Goal: Transaction & Acquisition: Purchase product/service

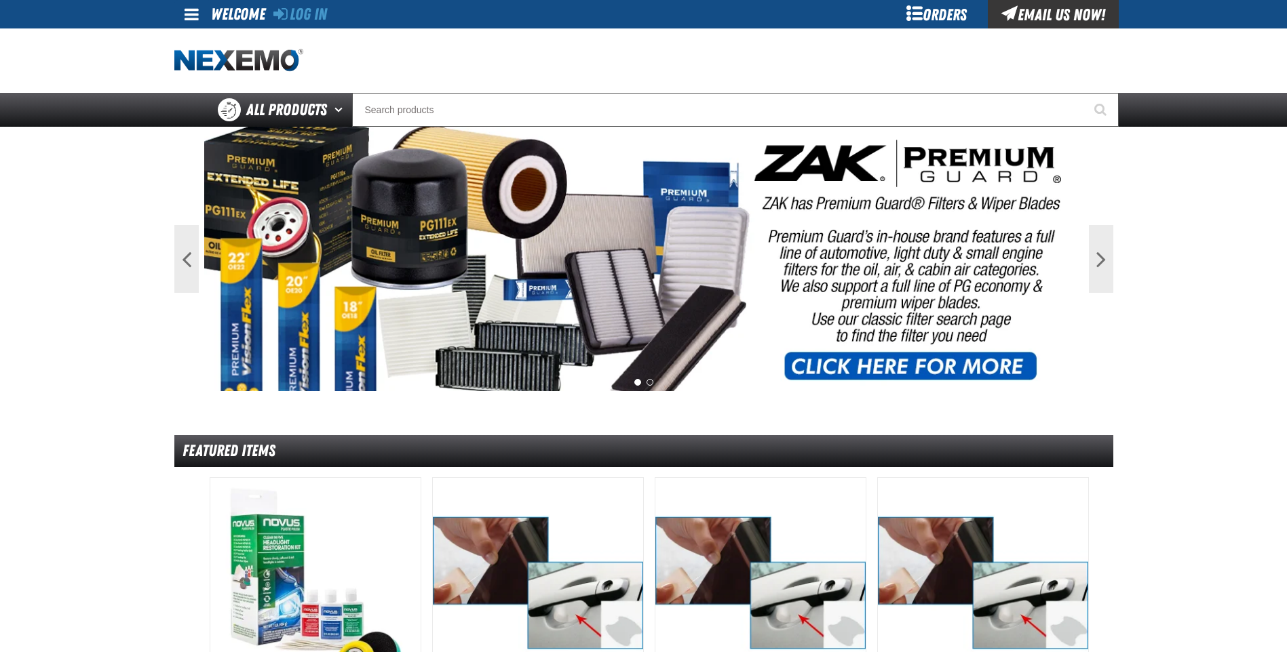
click at [1197, 84] on div "Staging Site 5.1 Upgrade Site Log In Log In Welcome Log In Orders Email Us Now!…" at bounding box center [643, 63] width 1287 height 127
drag, startPoint x: 1167, startPoint y: 333, endPoint x: 847, endPoint y: 184, distance: 352.9
click at [1167, 332] on main "Previous Next 1 2 Featured Items DHV" at bounding box center [643, 603] width 1287 height 952
click at [312, 10] on link "Log In" at bounding box center [300, 14] width 54 height 19
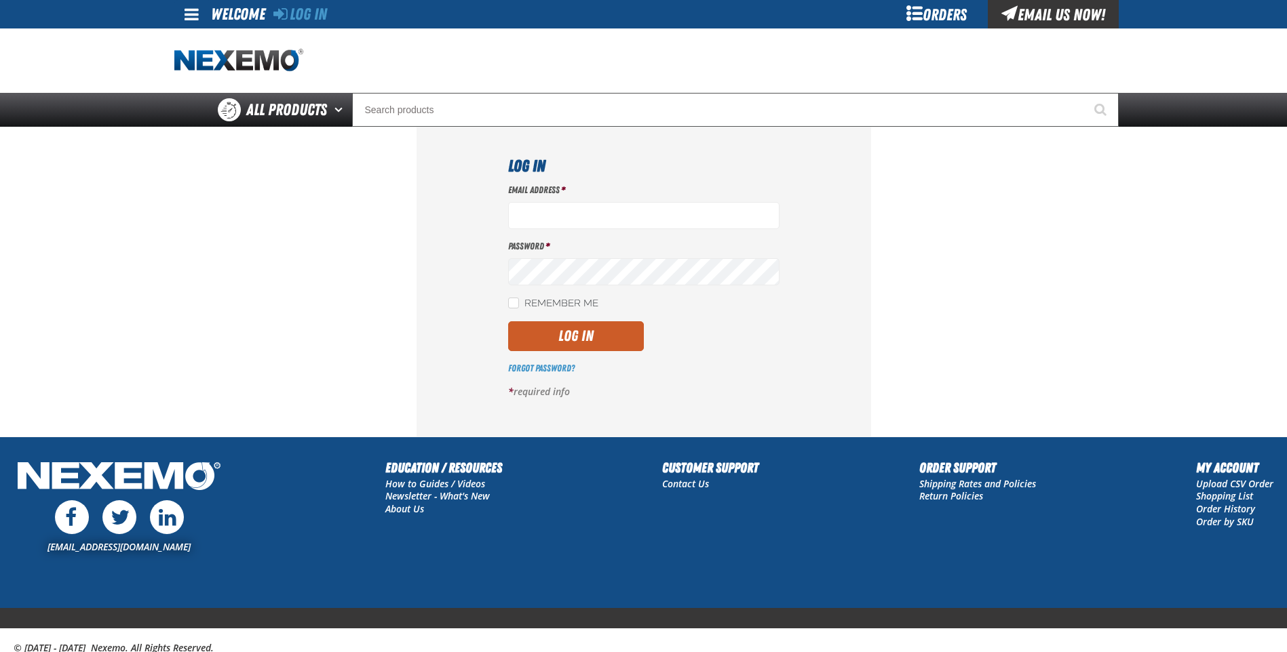
type input "clacey@vtaig.com"
click at [526, 305] on label "Remember Me" at bounding box center [553, 304] width 90 height 13
click at [519, 305] on input "Remember Me" at bounding box center [513, 303] width 11 height 11
checkbox input "true"
click at [553, 334] on button "Log In" at bounding box center [576, 336] width 136 height 30
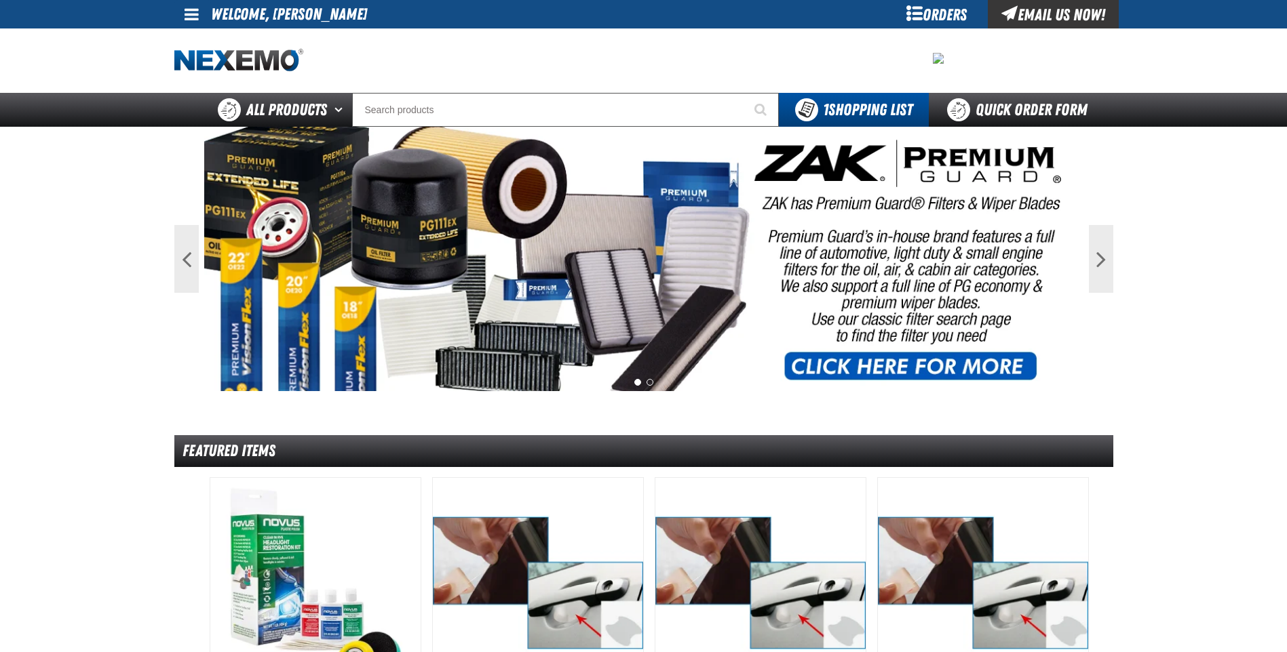
click at [926, 17] on div "Orders" at bounding box center [937, 14] width 102 height 28
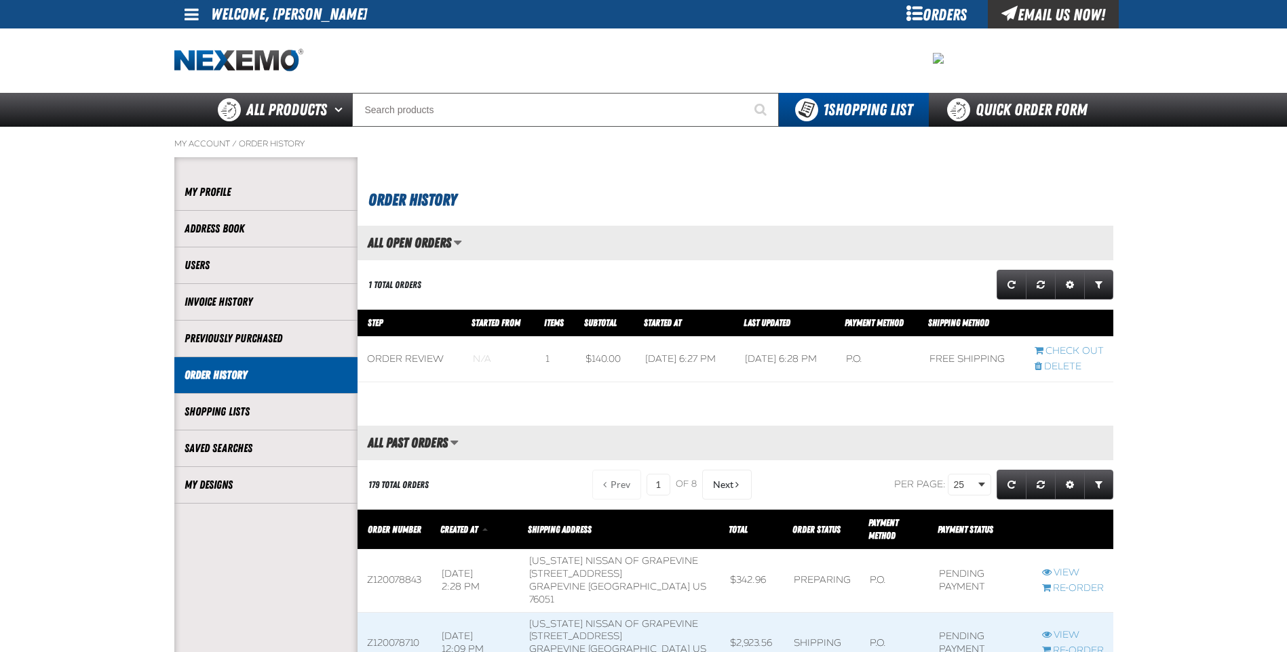
click at [920, 15] on div "Orders" at bounding box center [937, 14] width 102 height 28
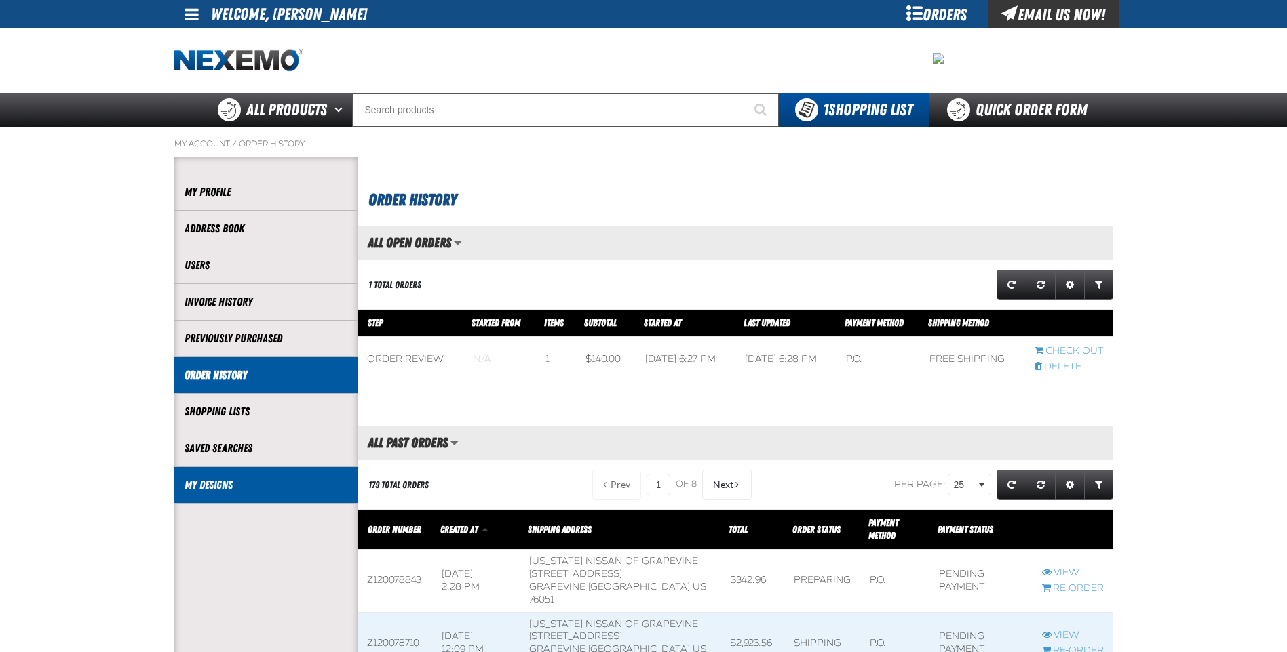
click at [246, 485] on link "My Designs" at bounding box center [265, 485] width 163 height 16
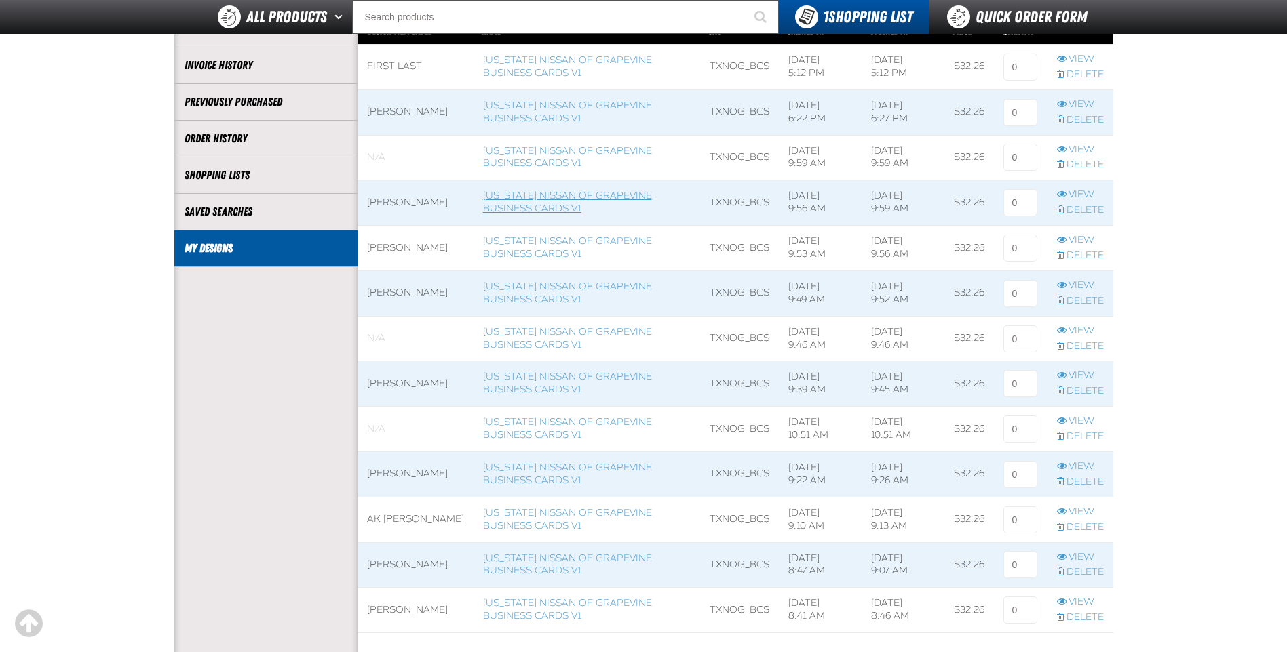
scroll to position [203, 0]
click at [526, 427] on span at bounding box center [586, 428] width 227 height 45
click at [1077, 421] on link "View" at bounding box center [1080, 420] width 47 height 13
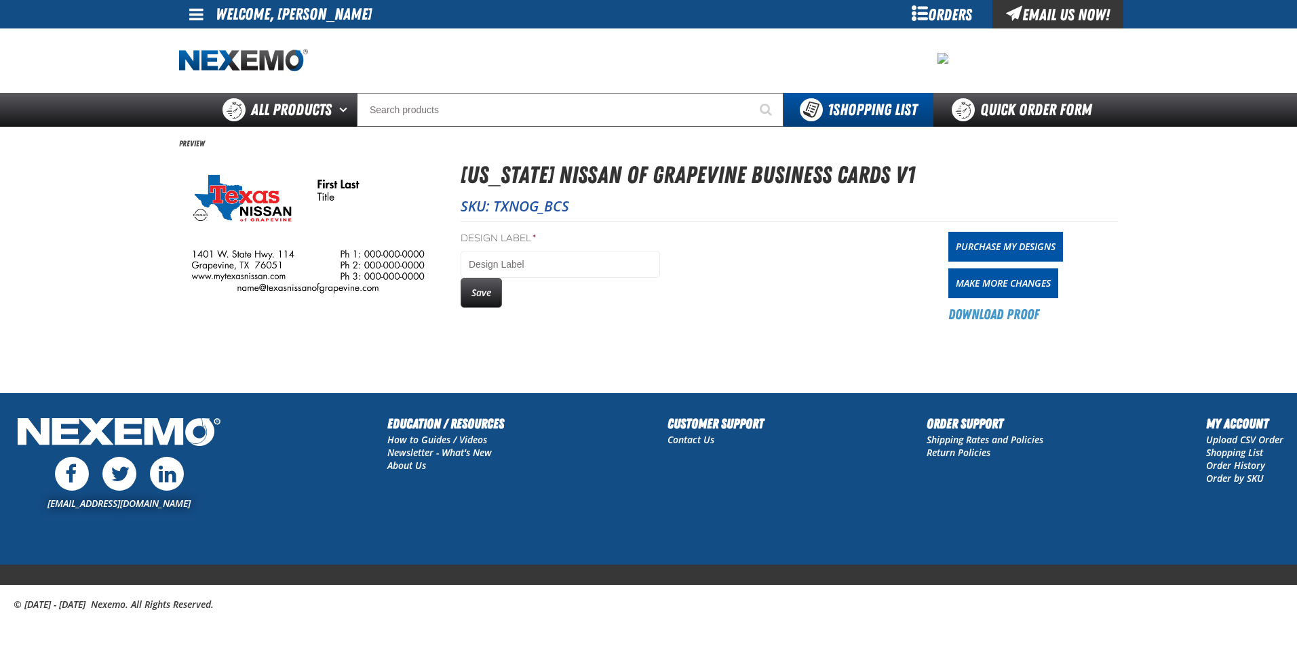
click at [507, 231] on div "Design Label * Save Purchase My Designs Make More Changes Download Proof" at bounding box center [789, 272] width 657 height 103
click at [487, 263] on input "Design Label *" at bounding box center [560, 264] width 199 height 27
click at [407, 187] on img at bounding box center [308, 230] width 258 height 147
click at [1007, 312] on link "Download Proof" at bounding box center [993, 314] width 91 height 19
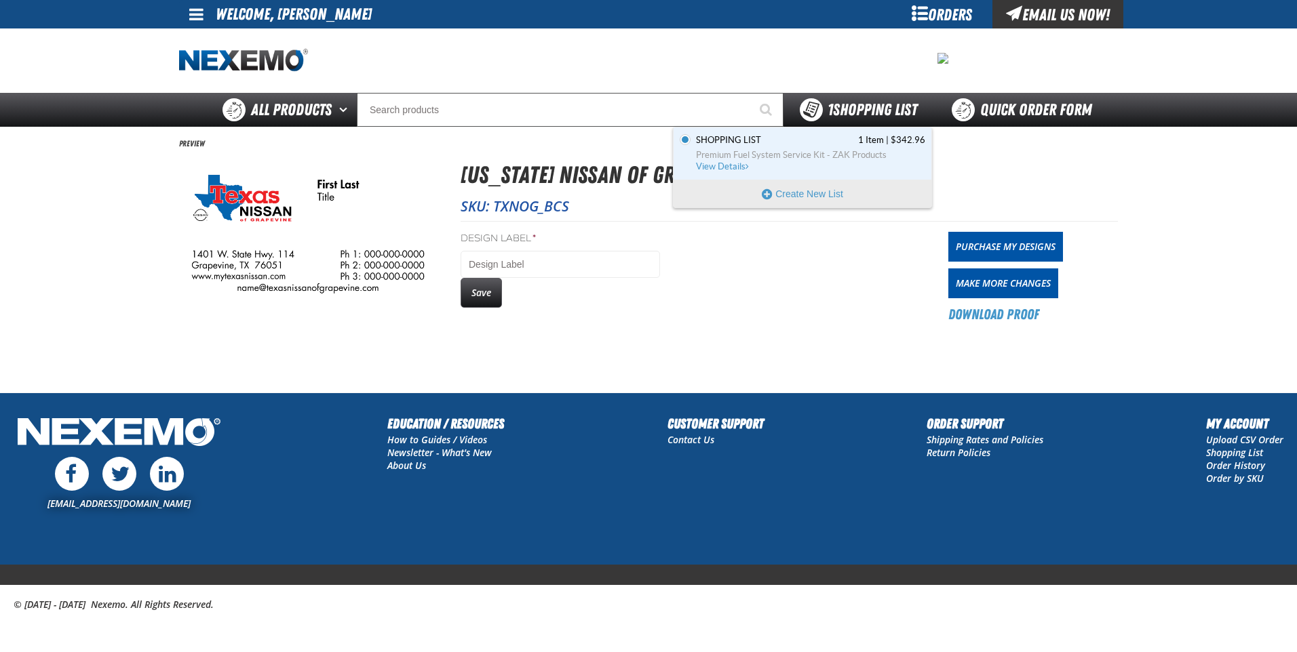
click at [823, 118] on div "1 Shopping List" at bounding box center [858, 109] width 117 height 23
click at [809, 275] on div "Design Label * Save Purchase My Designs Make More Changes Download Proof" at bounding box center [789, 272] width 657 height 103
click at [888, 124] on div "1 Shopping List" at bounding box center [858, 110] width 150 height 34
drag, startPoint x: 908, startPoint y: 296, endPoint x: 775, endPoint y: 302, distance: 133.7
click at [907, 296] on div "Design Label * Save Purchase My Designs Make More Changes Download Proof" at bounding box center [789, 272] width 657 height 103
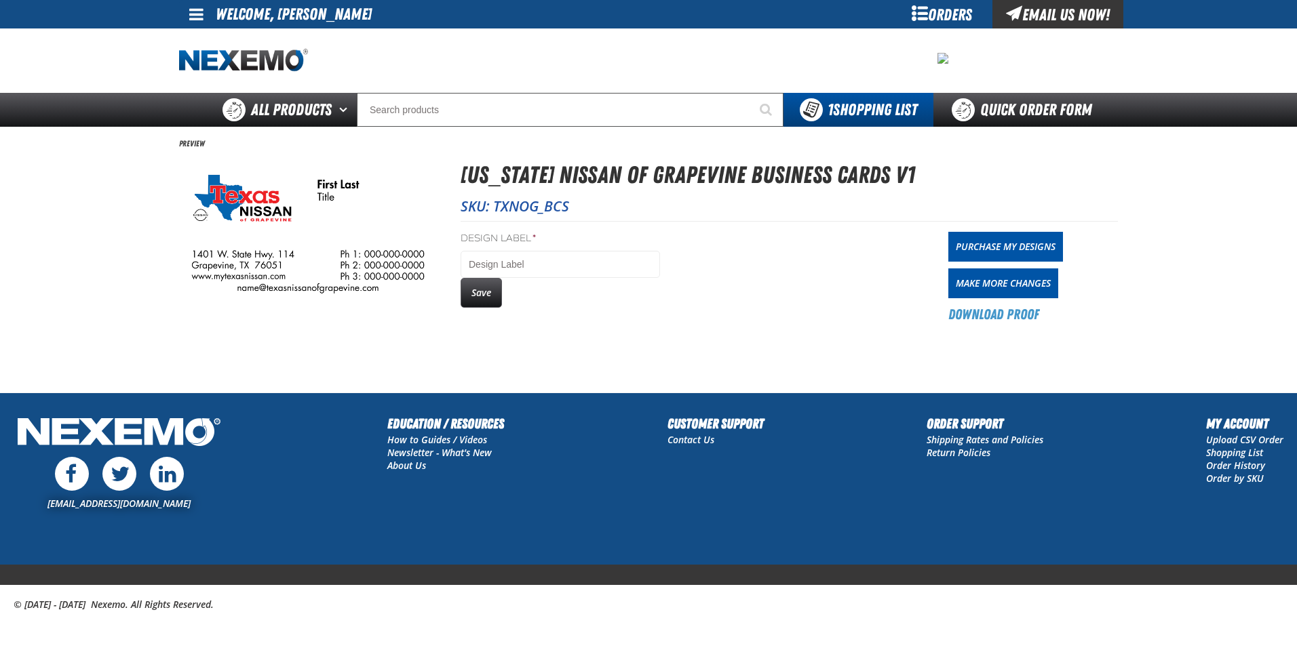
click at [728, 301] on div "Design Label * Save Purchase My Designs Make More Changes Download Proof" at bounding box center [789, 272] width 657 height 103
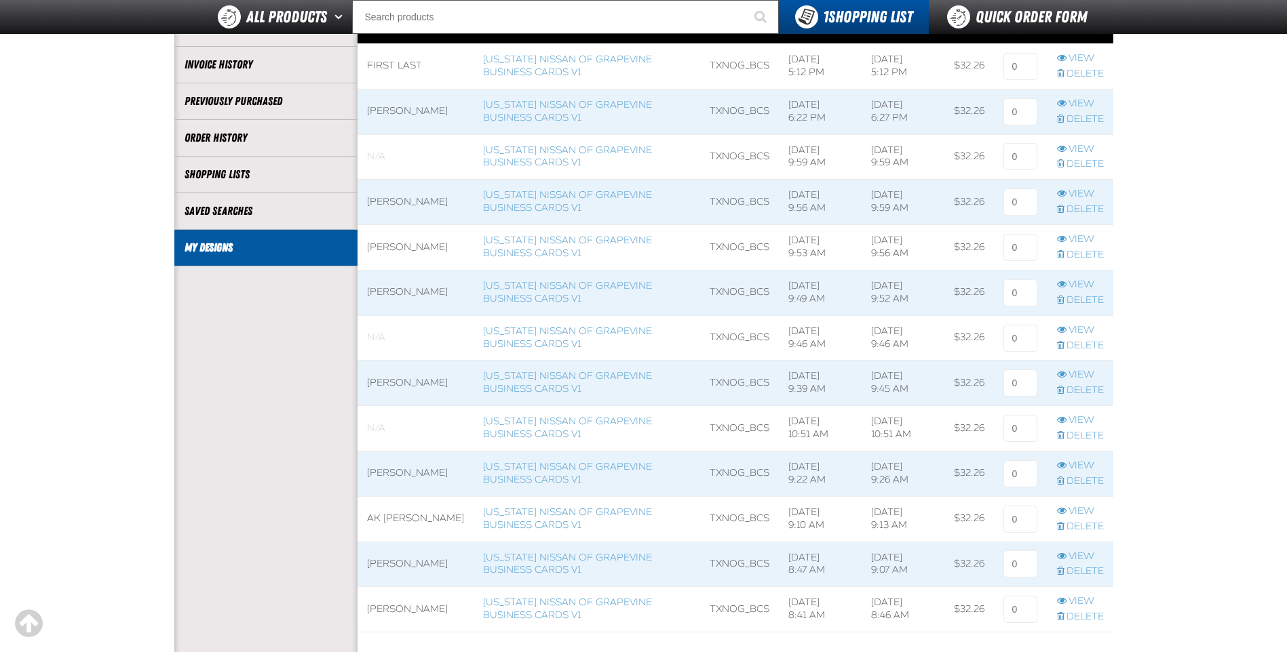
scroll to position [1, 1]
click at [503, 250] on link "[US_STATE] Nissan of Grapevine Business Cards V1" at bounding box center [567, 247] width 169 height 24
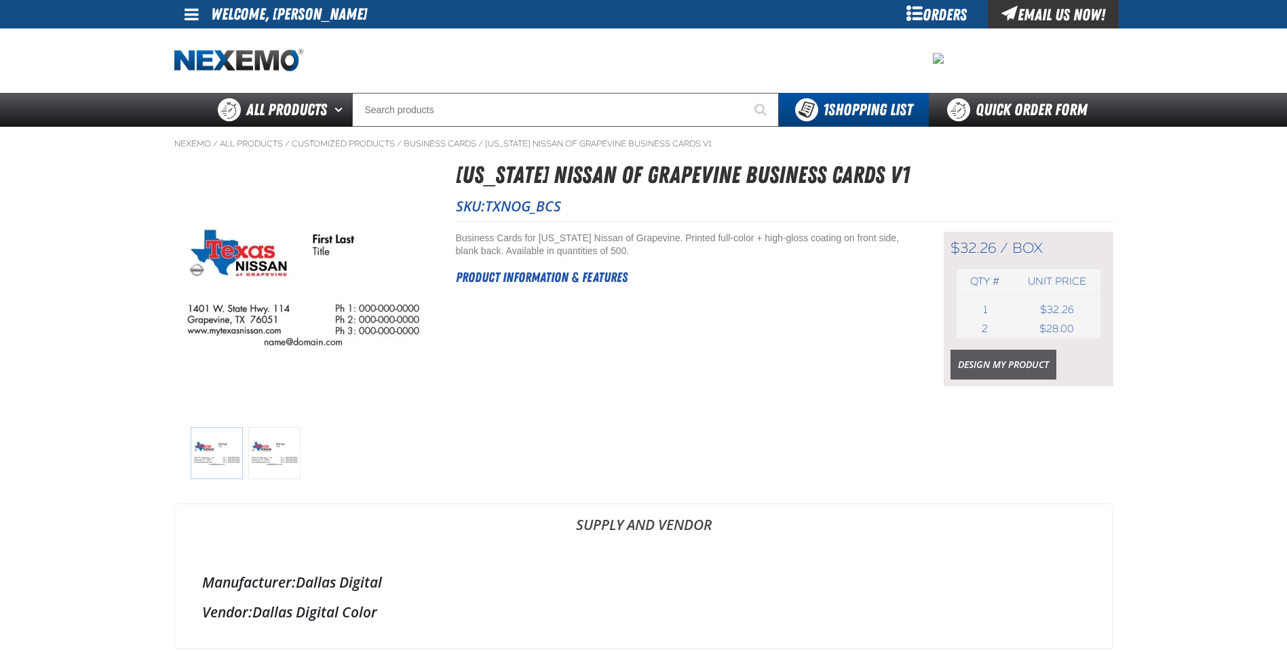
click at [984, 369] on link "Design My Product" at bounding box center [1003, 365] width 106 height 30
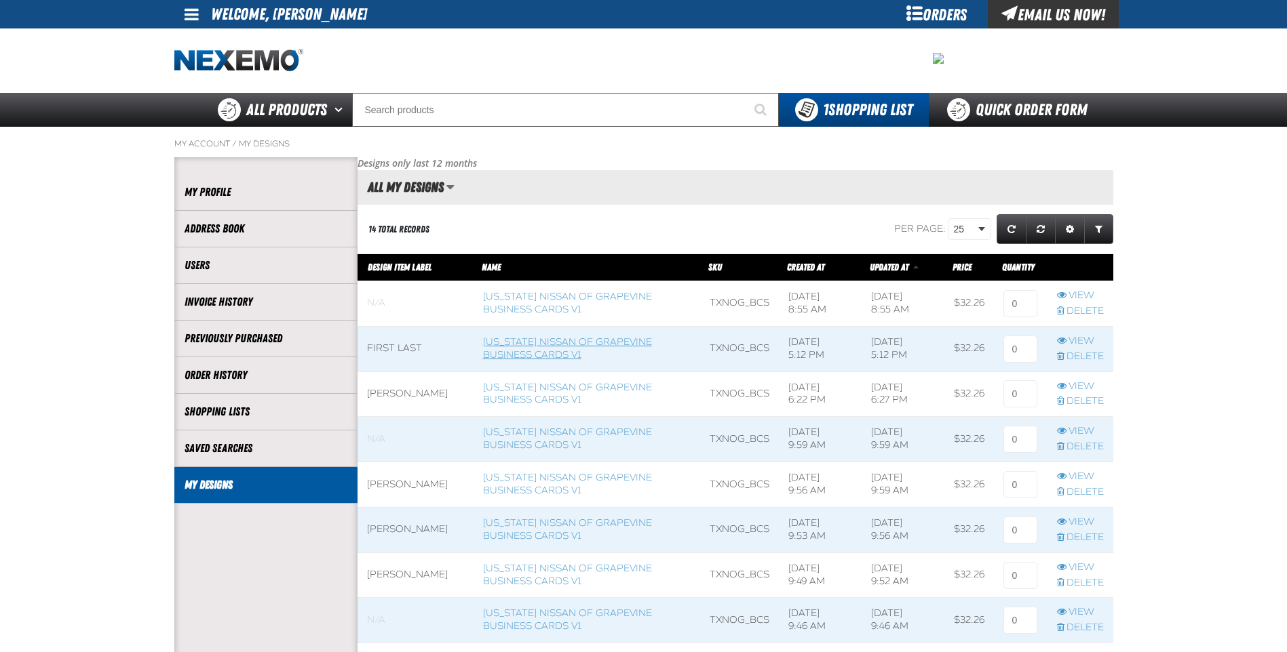
click at [503, 351] on link "Texas Nissan of Grapevine Business Cards V1" at bounding box center [567, 348] width 169 height 24
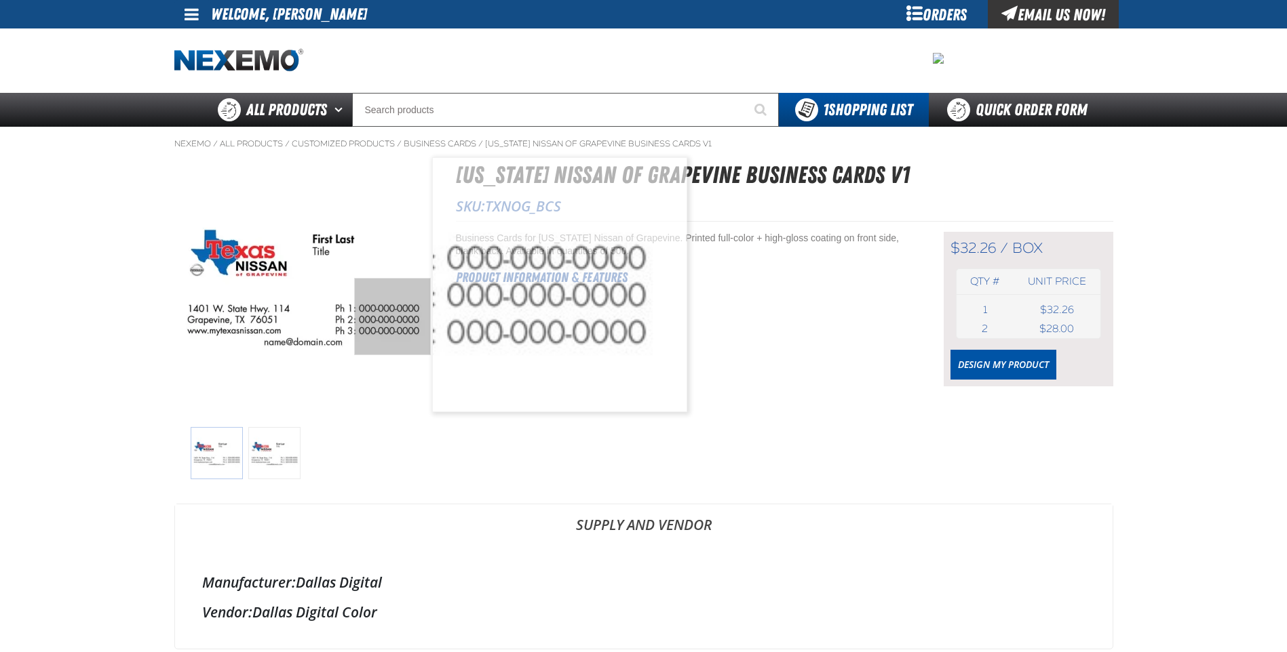
click at [408, 317] on img at bounding box center [303, 285] width 256 height 256
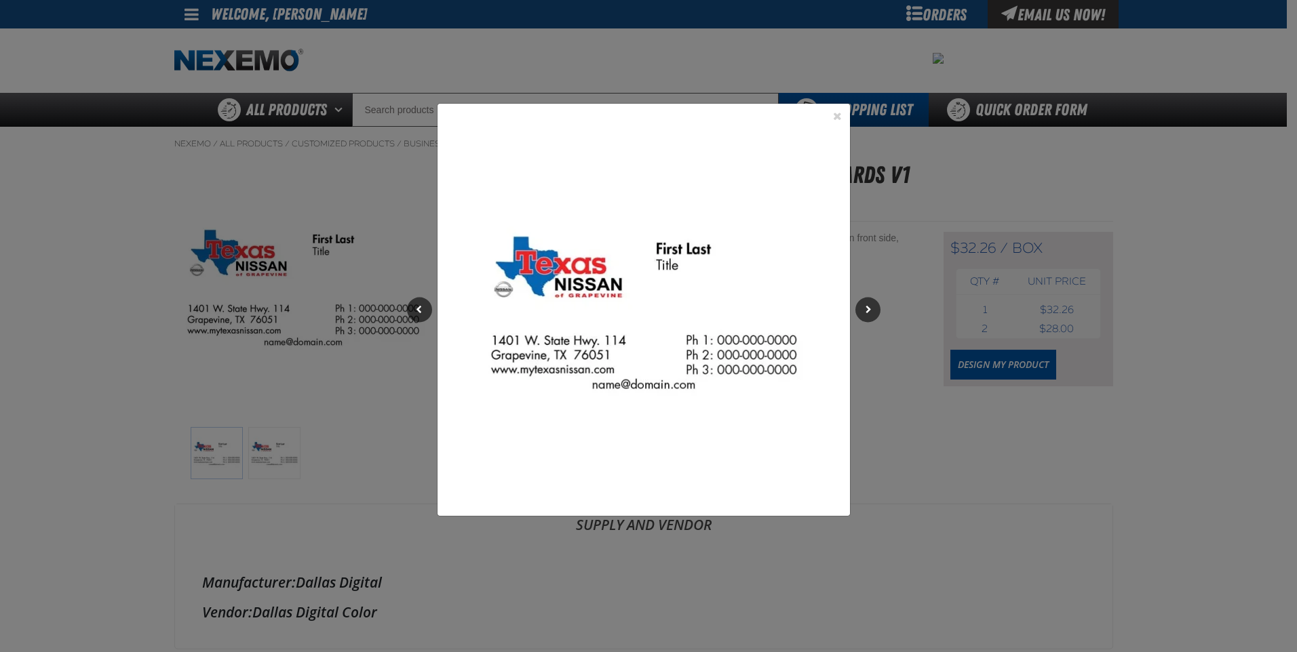
click at [277, 272] on div "Previous Next 1 2" at bounding box center [648, 326] width 1297 height 652
click at [318, 256] on div "Previous Next 1 2" at bounding box center [648, 326] width 1297 height 652
click at [836, 113] on button "Close the Dialog" at bounding box center [837, 116] width 16 height 16
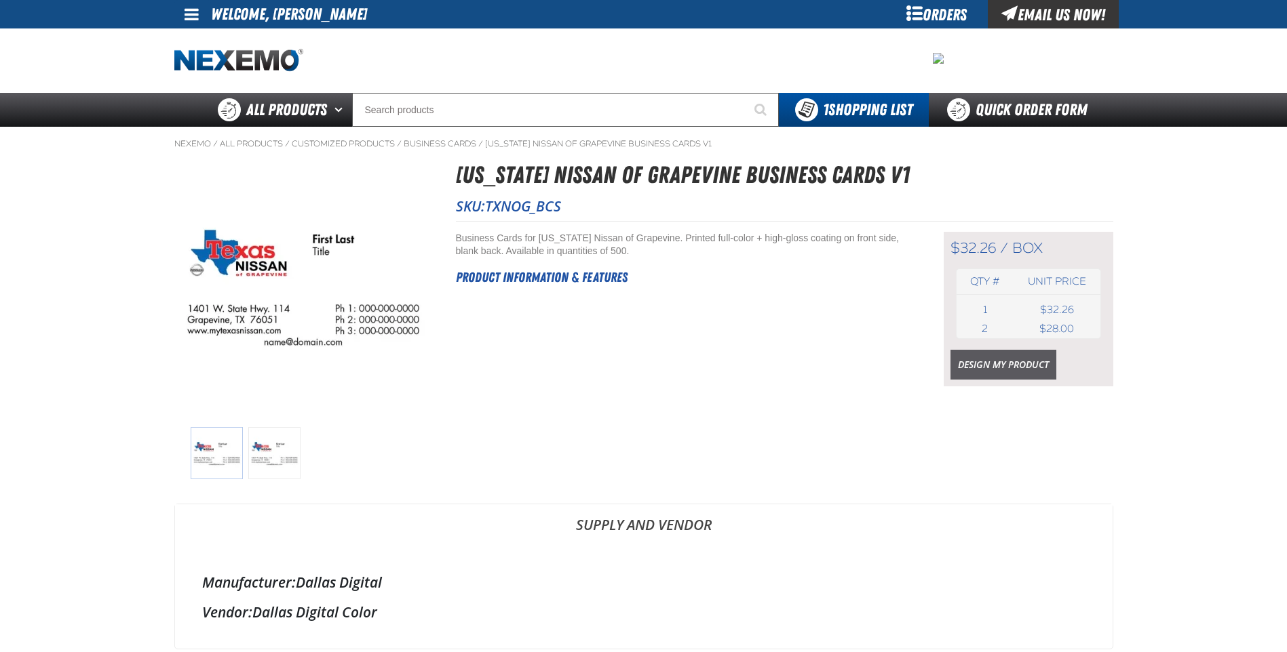
click at [996, 365] on link "Design My Product" at bounding box center [1003, 365] width 106 height 30
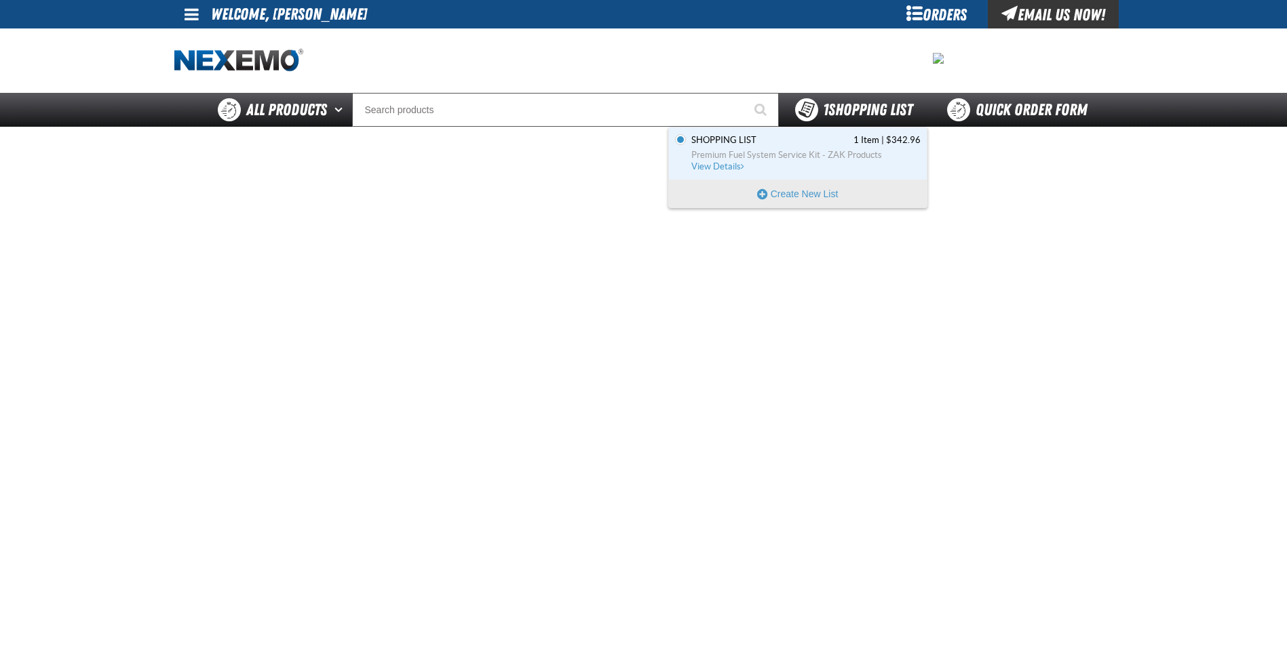
click at [849, 112] on span "1 Shopping List" at bounding box center [868, 109] width 90 height 19
click at [859, 111] on span "1 Shopping List" at bounding box center [868, 109] width 90 height 19
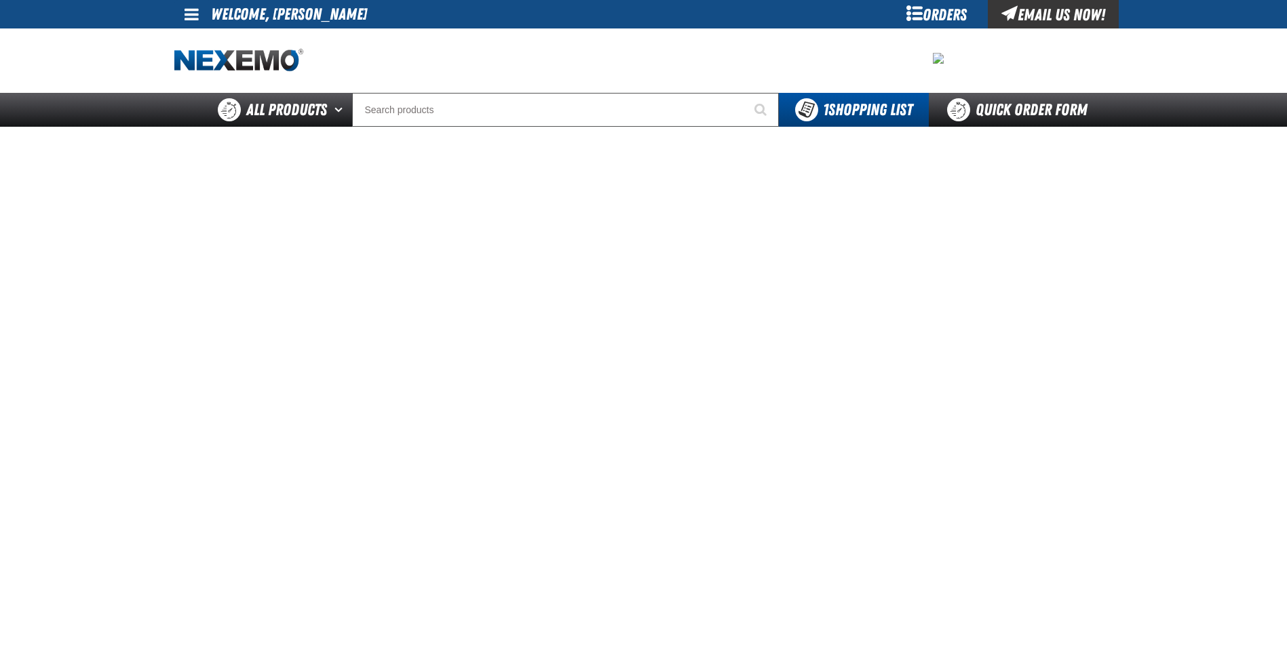
click at [917, 9] on div "Orders" at bounding box center [937, 14] width 102 height 28
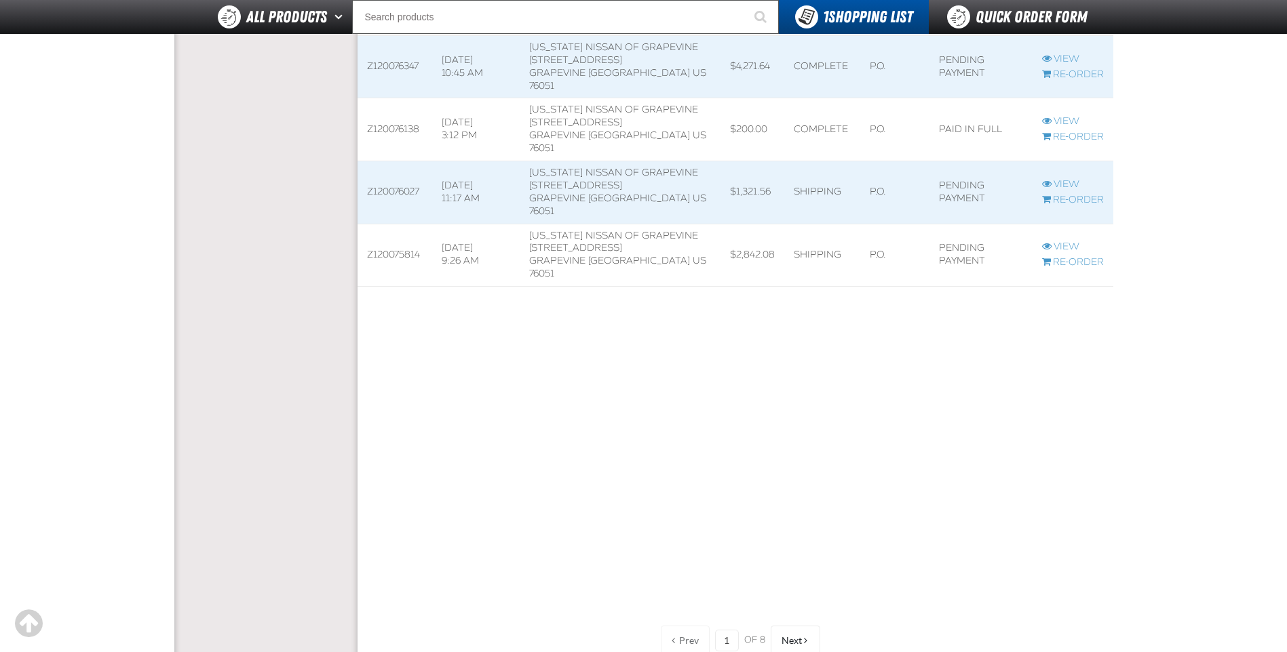
scroll to position [1759, 0]
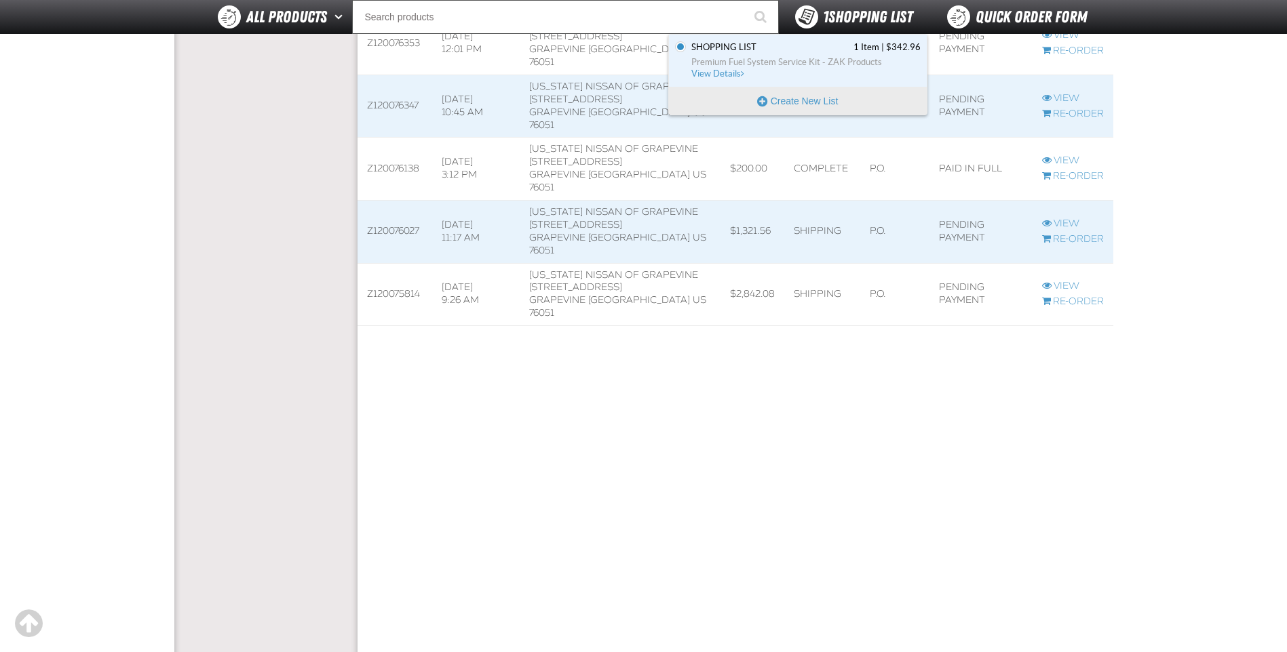
click at [865, 22] on span "1 Shopping List" at bounding box center [868, 16] width 90 height 19
click at [810, 9] on span "You have 1 Shopping List. Open to view details" at bounding box center [806, 16] width 23 height 23
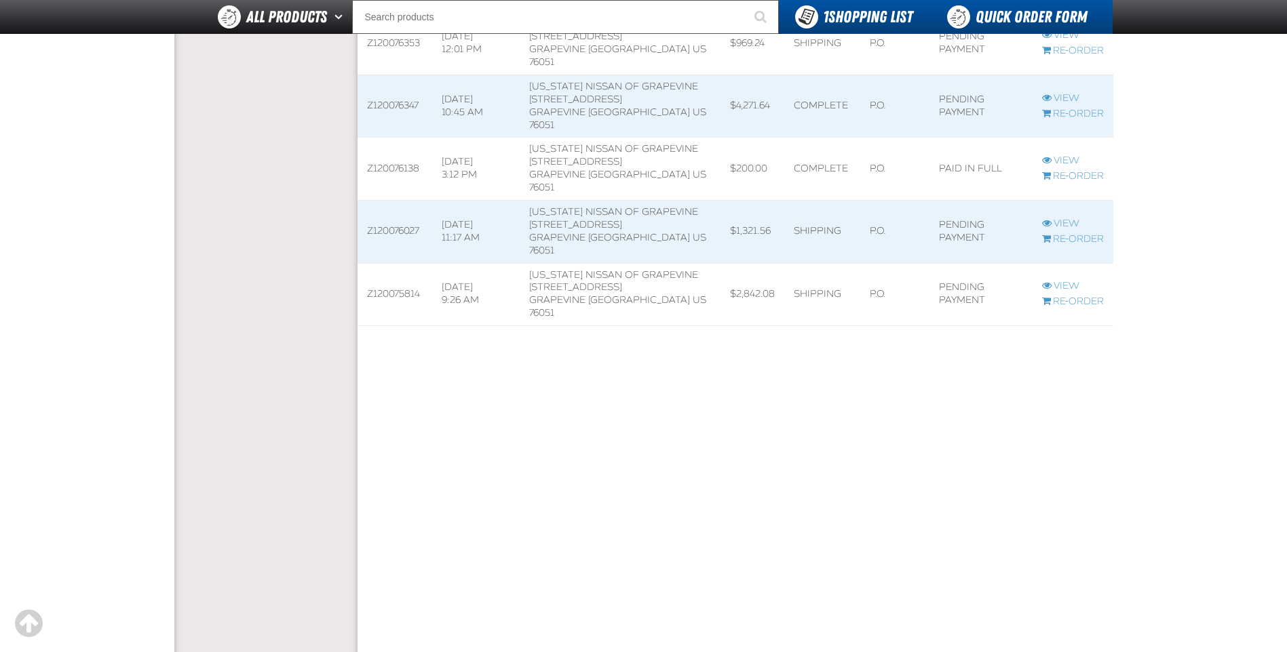
click at [1006, 24] on link "Quick Order Form" at bounding box center [1020, 17] width 184 height 34
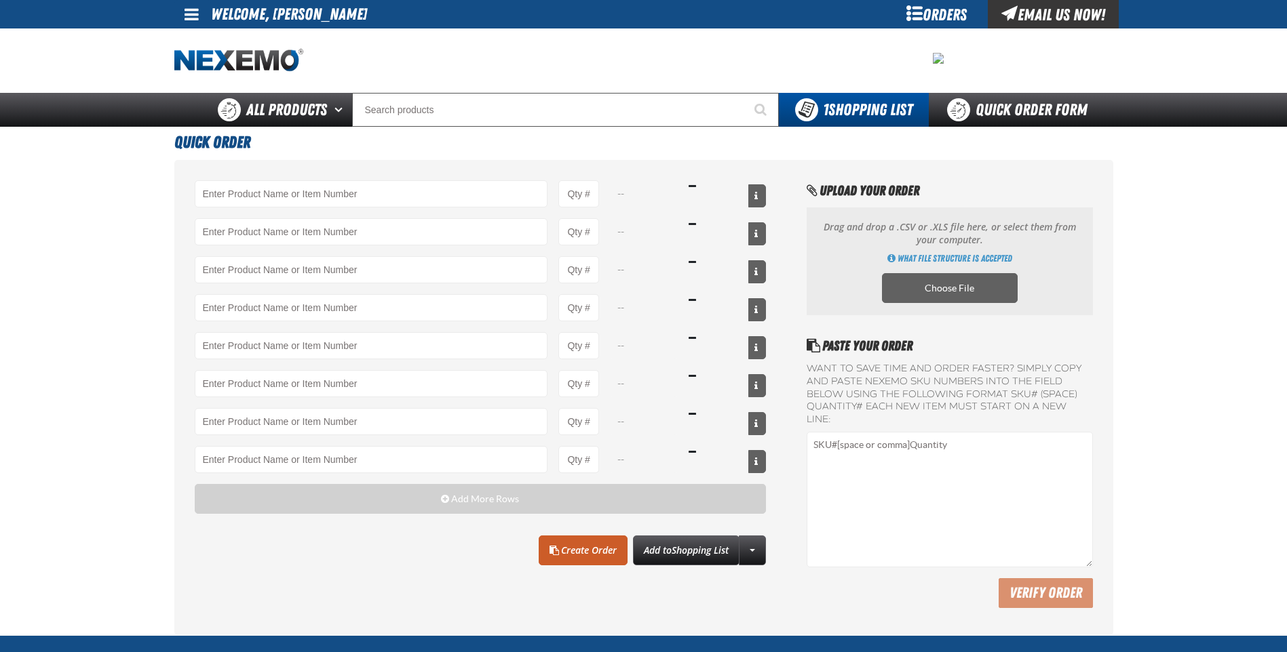
click at [918, 14] on div "Orders" at bounding box center [937, 14] width 102 height 28
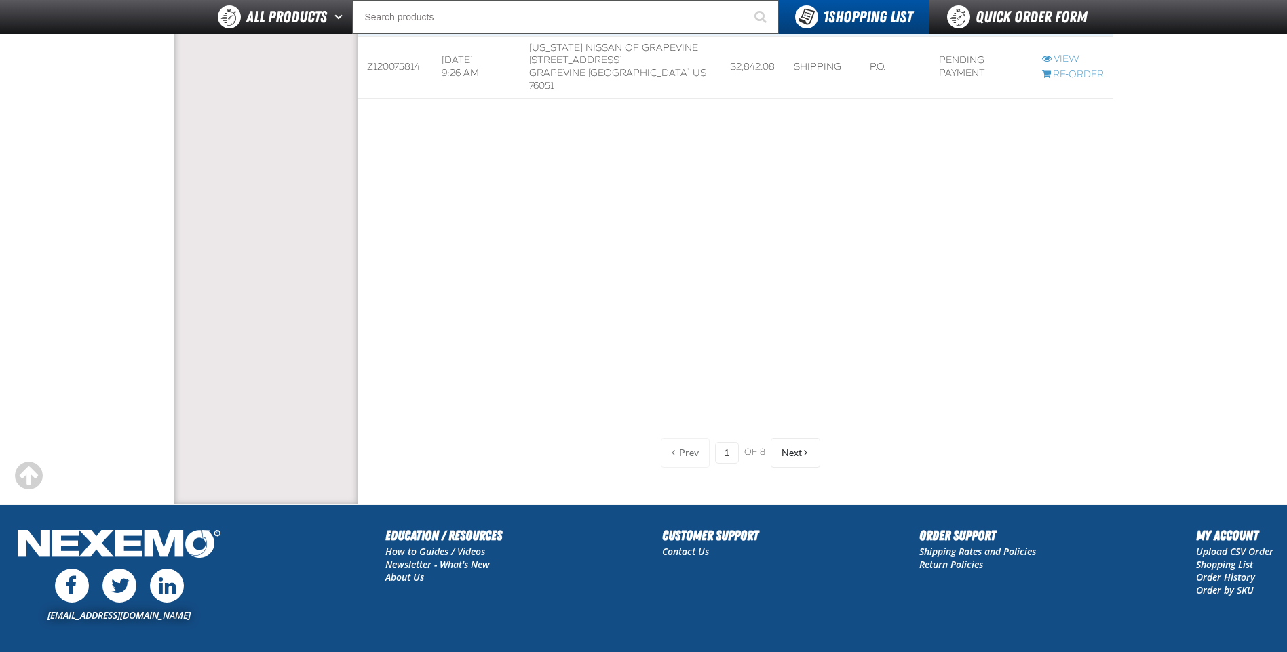
scroll to position [1963, 0]
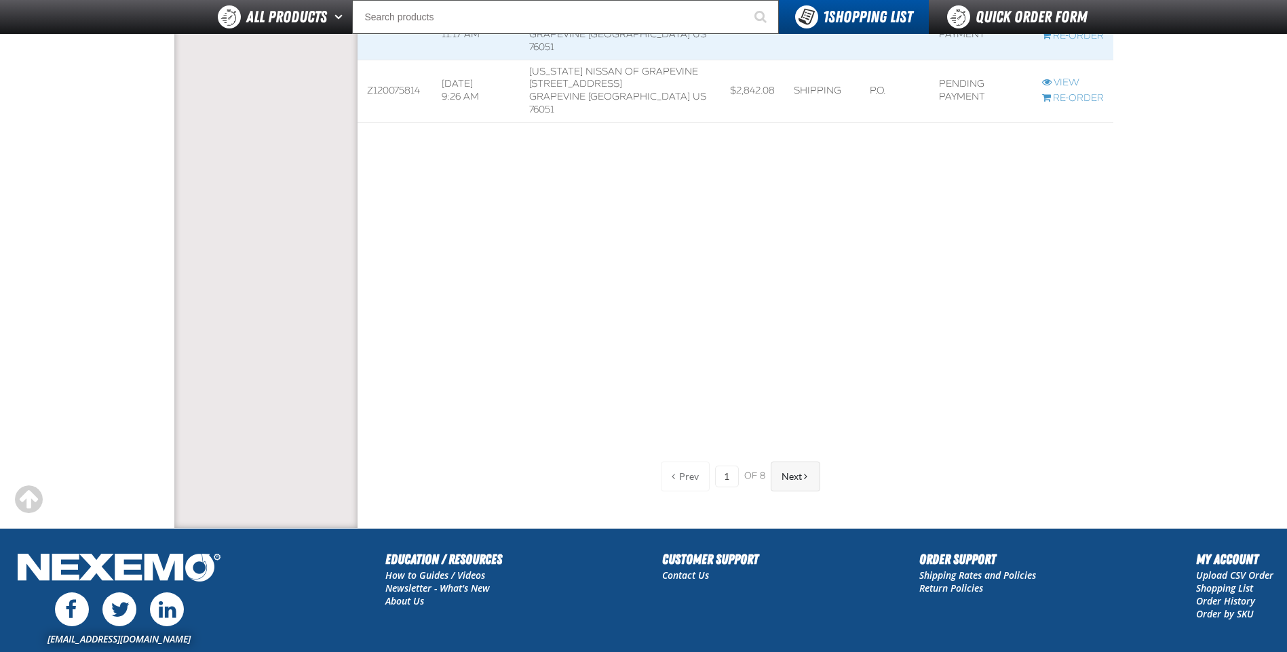
click at [800, 480] on span "Next" at bounding box center [791, 476] width 20 height 11
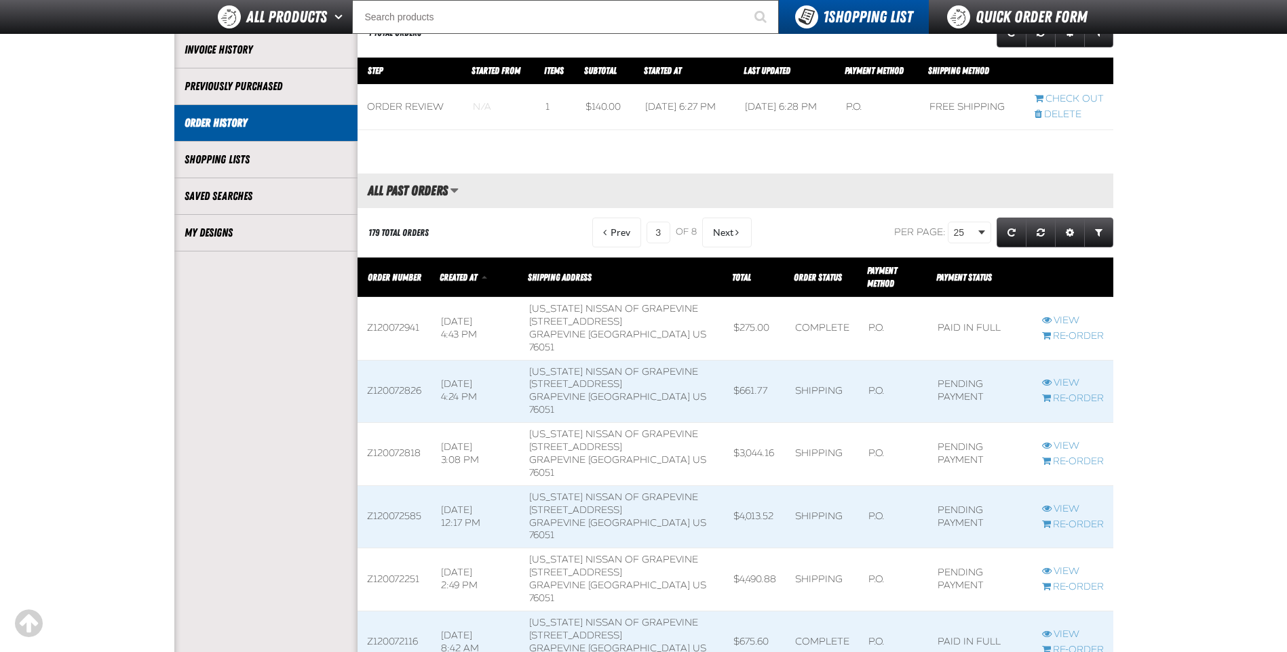
scroll to position [127, 0]
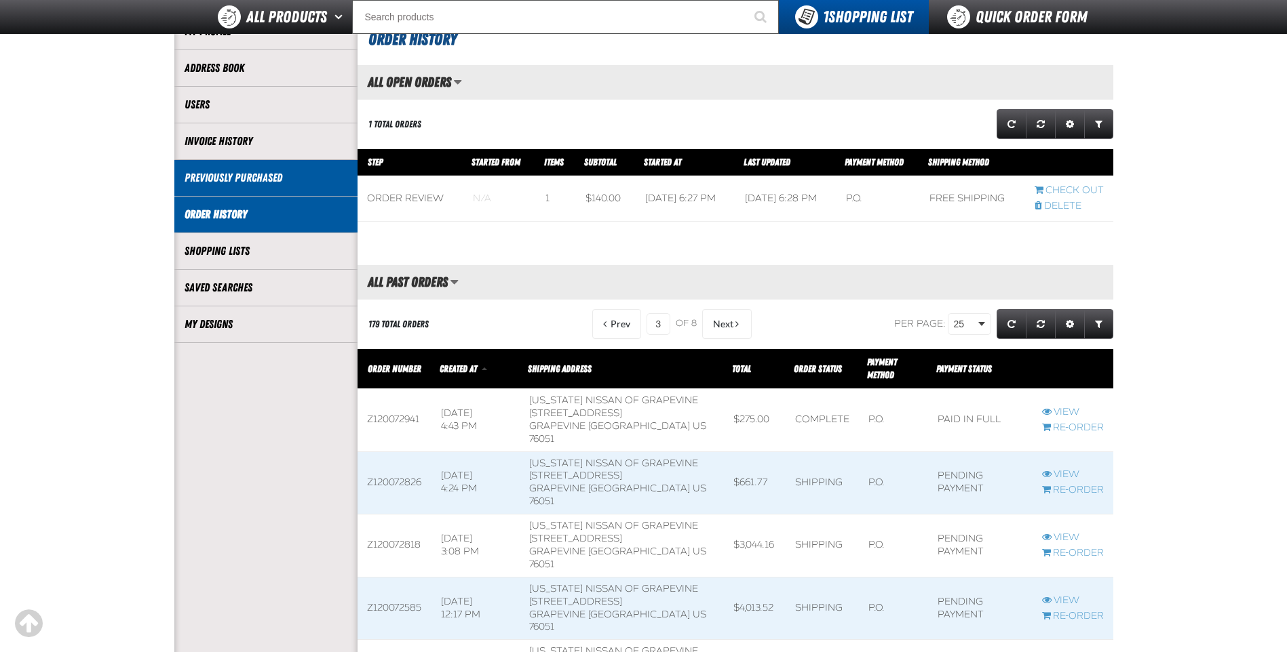
click at [252, 180] on link "Previously Purchased" at bounding box center [265, 178] width 163 height 16
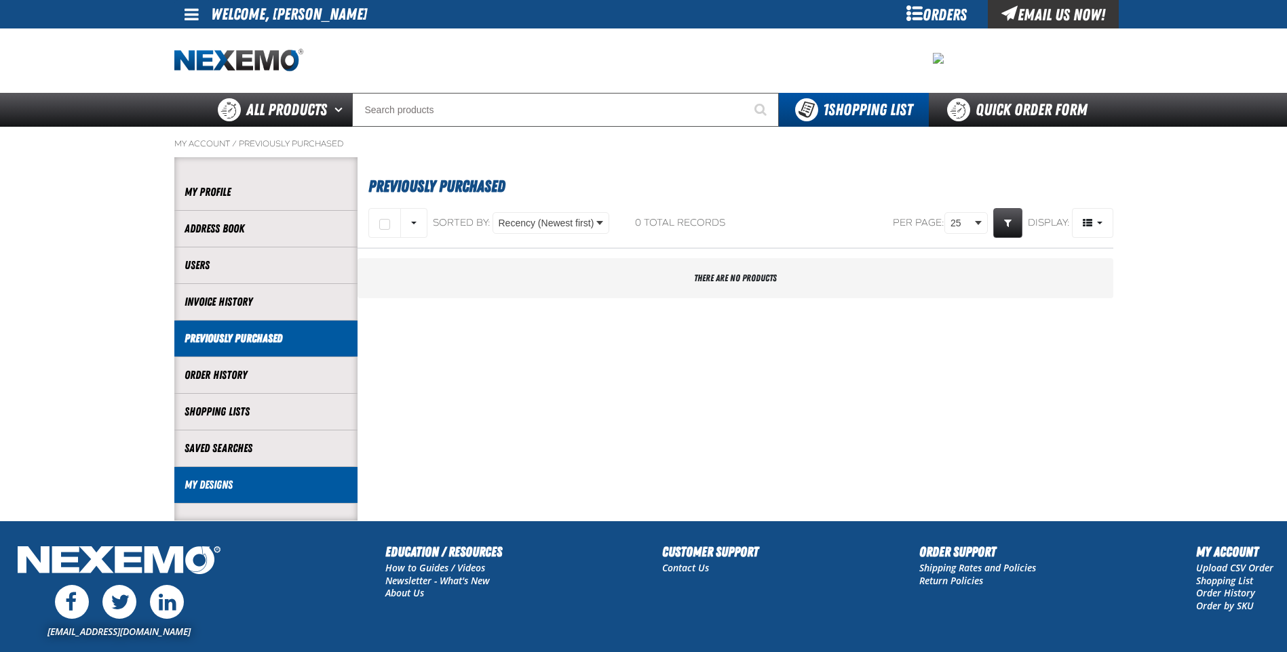
click at [224, 476] on li "My Designs" at bounding box center [265, 485] width 183 height 37
click at [211, 485] on link "My Designs" at bounding box center [265, 485] width 163 height 16
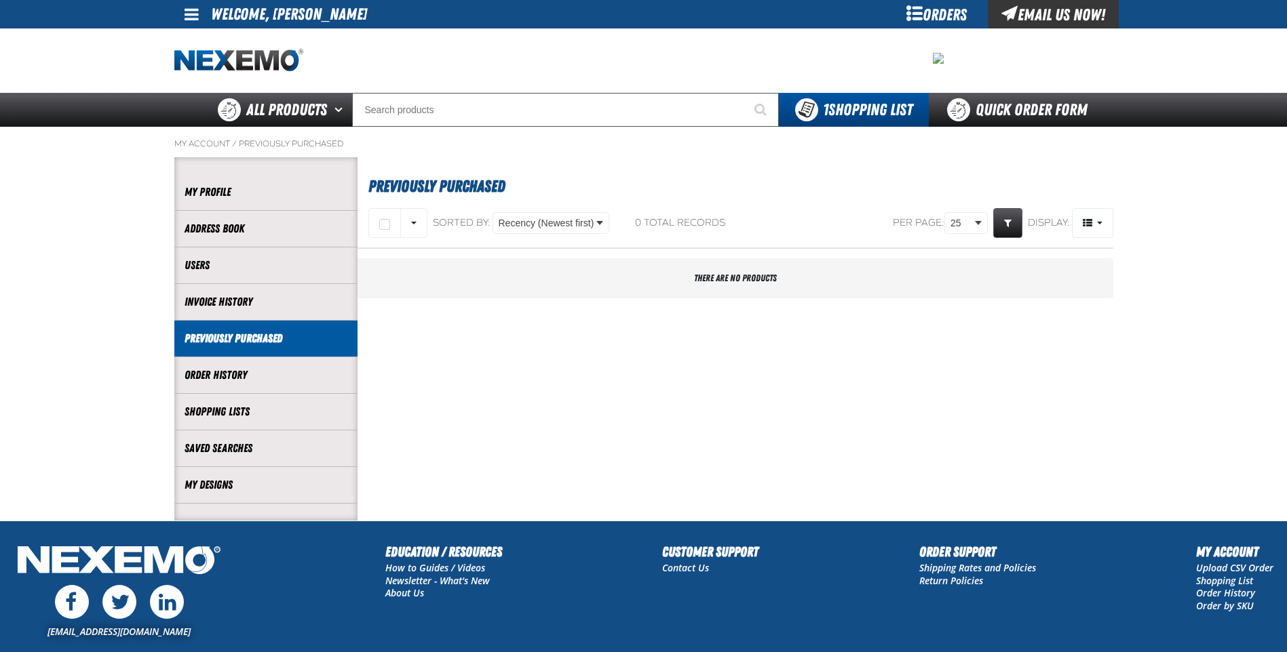
scroll to position [47, 0]
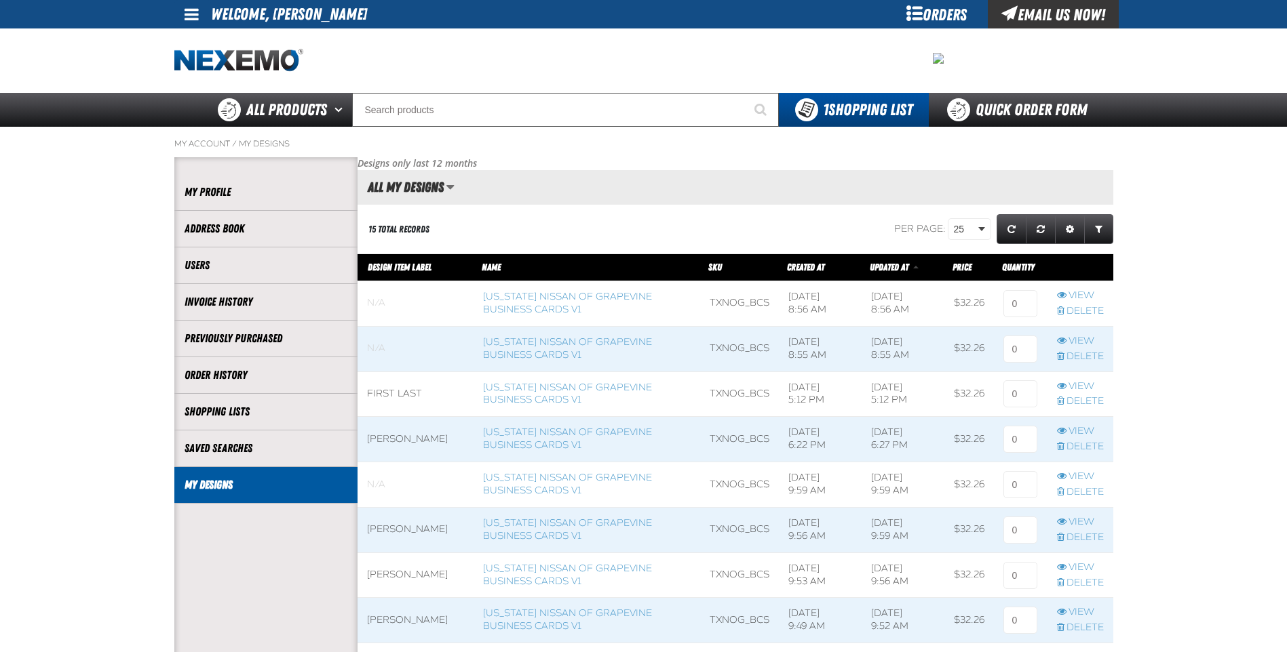
scroll to position [1, 1]
click at [443, 438] on span at bounding box center [415, 439] width 116 height 45
click at [509, 442] on link "[US_STATE] Nissan of Grapevine Business Cards V1" at bounding box center [567, 439] width 169 height 24
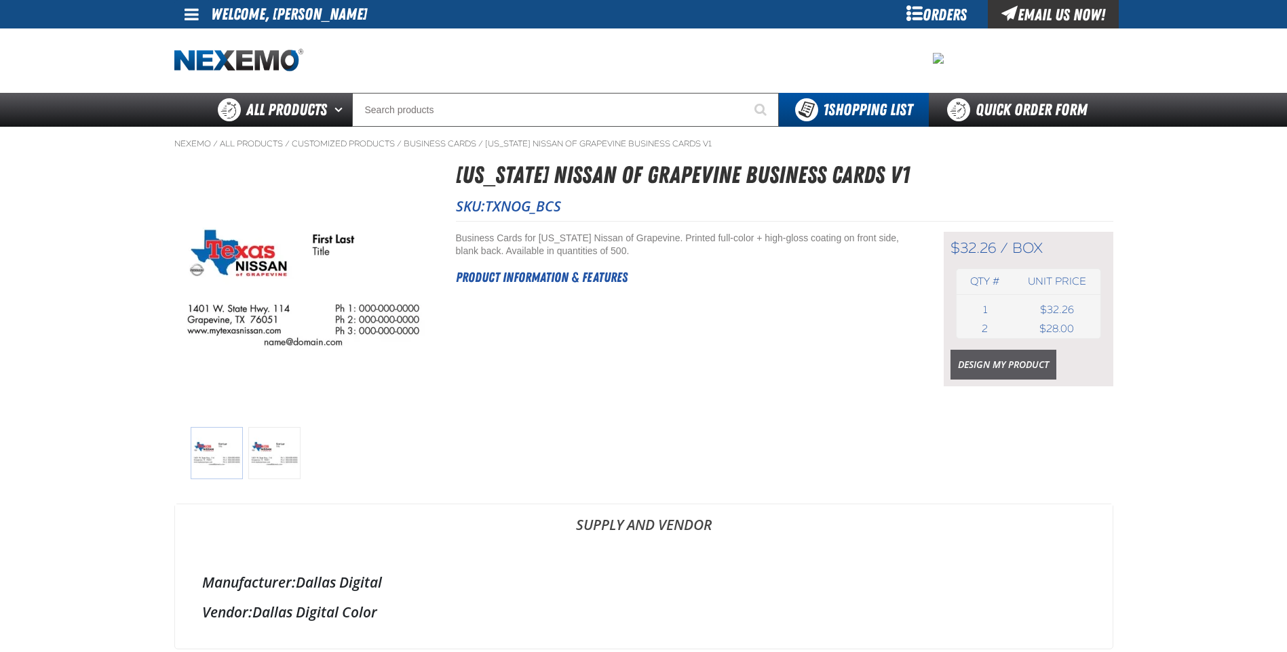
click at [972, 368] on link "Design My Product" at bounding box center [1003, 365] width 106 height 30
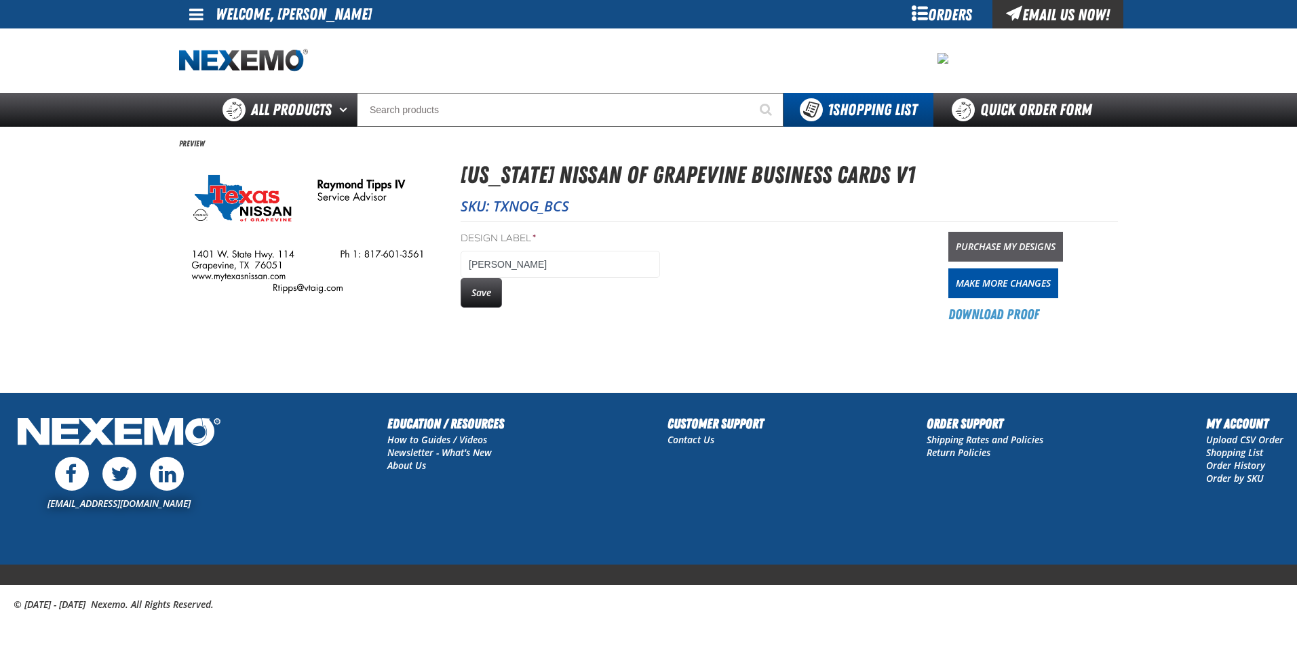
click at [979, 248] on link "Purchase My Designs" at bounding box center [1005, 247] width 115 height 30
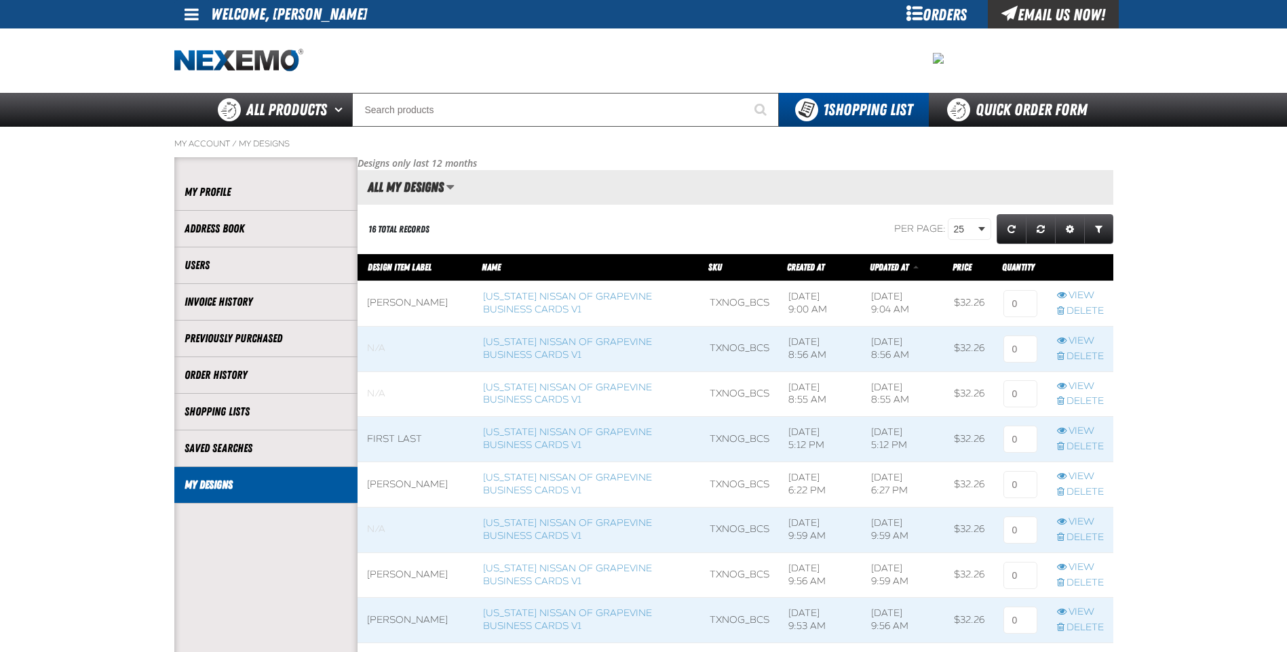
scroll to position [1, 1]
drag, startPoint x: 1023, startPoint y: 304, endPoint x: 1003, endPoint y: 309, distance: 20.4
click at [1004, 309] on input at bounding box center [1020, 303] width 34 height 27
type input "1"
